Goal: Task Accomplishment & Management: Use online tool/utility

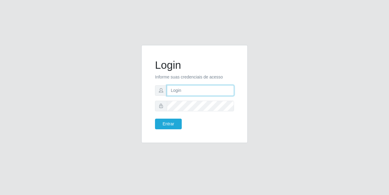
click at [183, 91] on input "text" at bounding box center [200, 90] width 67 height 11
type input "[EMAIL_ADDRESS][DOMAIN_NAME]"
click at [203, 88] on input "[EMAIL_ADDRESS][DOMAIN_NAME]" at bounding box center [200, 90] width 67 height 11
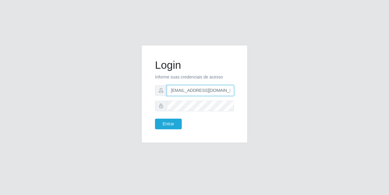
click at [203, 88] on input "[EMAIL_ADDRESS][DOMAIN_NAME]" at bounding box center [200, 90] width 67 height 11
click at [202, 88] on input "[EMAIL_ADDRESS][DOMAIN_NAME]" at bounding box center [200, 90] width 67 height 11
click at [192, 93] on input "text" at bounding box center [200, 90] width 67 height 11
type input "[EMAIL_ADDRESS][DOMAIN_NAME]"
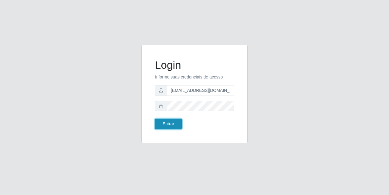
click at [161, 124] on button "Entrar" at bounding box center [168, 124] width 27 height 11
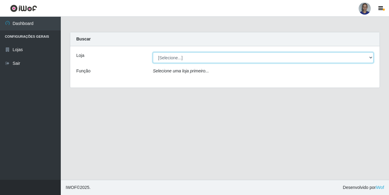
click at [357, 56] on select "[Selecione...] Supermercado [GEOGRAPHIC_DATA]" at bounding box center [263, 57] width 221 height 11
select select "165"
click at [153, 52] on select "[Selecione...] Supermercado [GEOGRAPHIC_DATA]" at bounding box center [263, 57] width 221 height 11
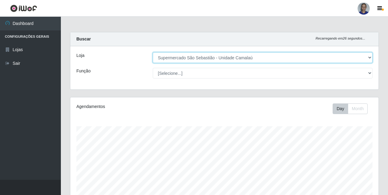
scroll to position [132, 0]
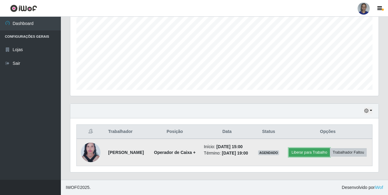
click at [323, 148] on button "Liberar para Trabalho" at bounding box center [309, 152] width 41 height 9
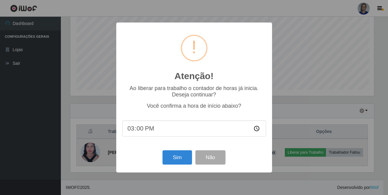
scroll to position [126, 305]
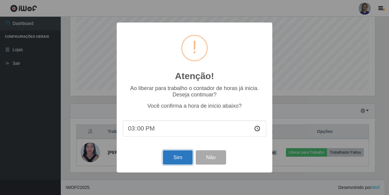
click at [187, 161] on button "Sim" at bounding box center [178, 157] width 30 height 14
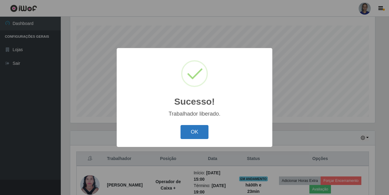
click at [189, 132] on button "OK" at bounding box center [195, 132] width 28 height 14
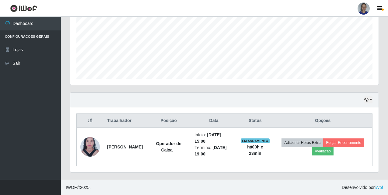
scroll to position [78, 0]
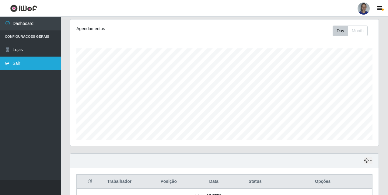
click at [27, 67] on link "Sair" at bounding box center [30, 64] width 61 height 14
